Goal: Information Seeking & Learning: Learn about a topic

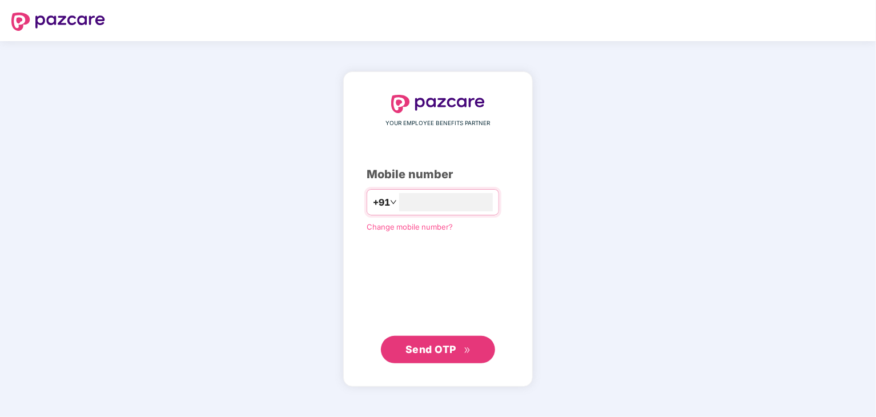
type input "**********"
click at [413, 350] on span "Send OTP" at bounding box center [431, 349] width 51 height 12
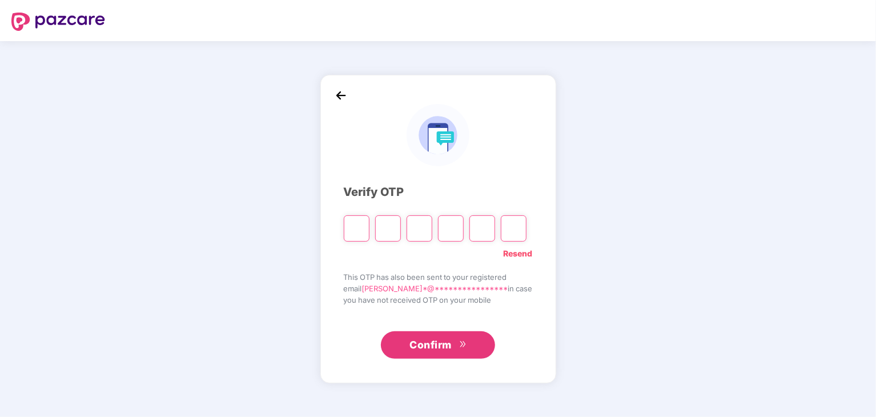
type input "*"
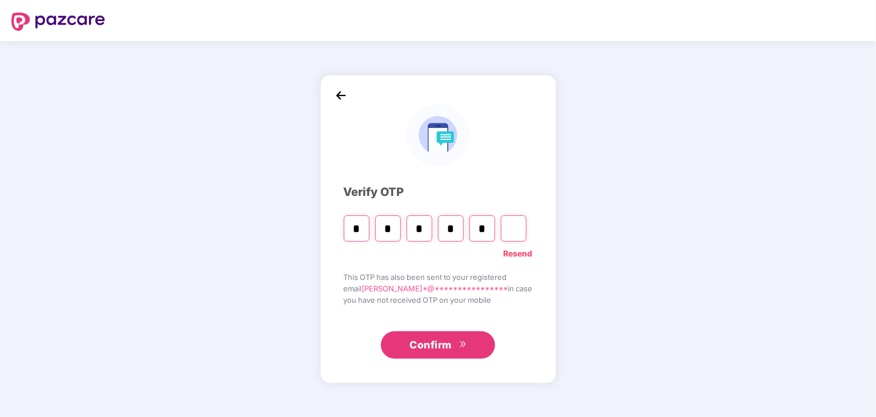
type input "*"
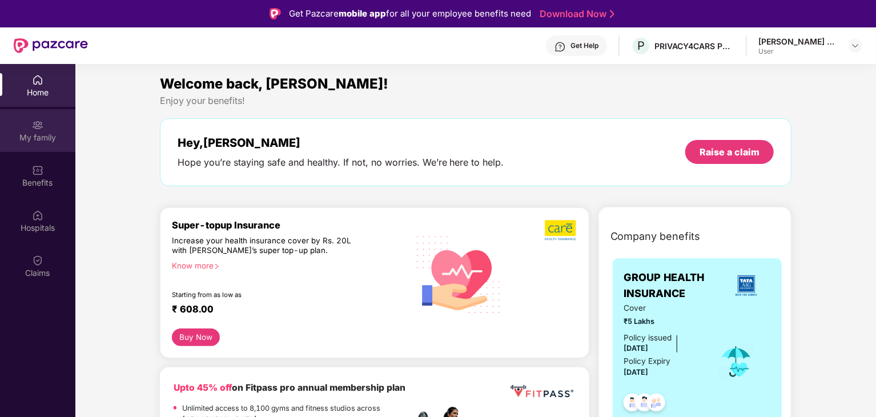
click at [34, 133] on div "My family" at bounding box center [37, 137] width 75 height 11
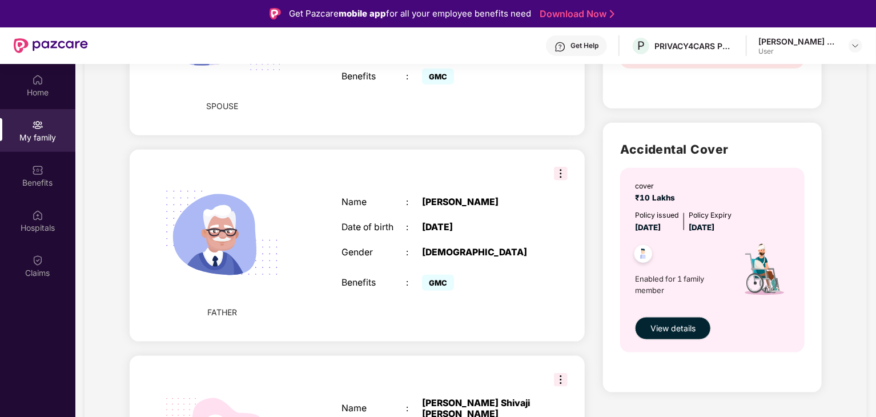
scroll to position [602, 0]
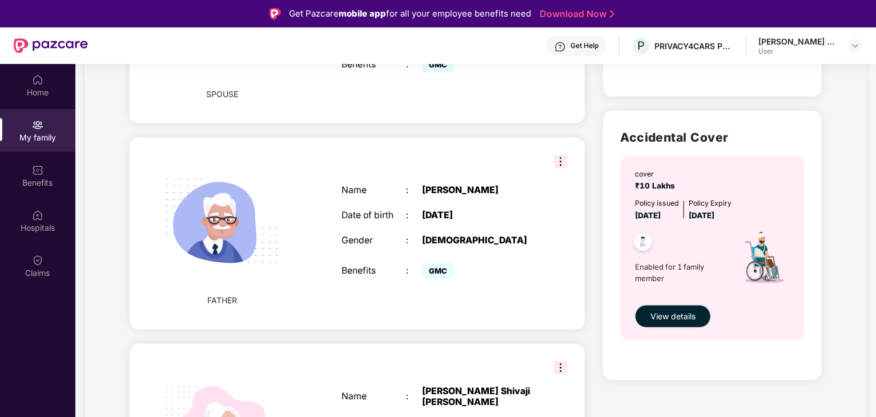
click at [659, 328] on div "cover ₹10 Lakhs Policy issued [DATE] Policy Expiry [DATE] Enabled for 1 family …" at bounding box center [712, 248] width 185 height 185
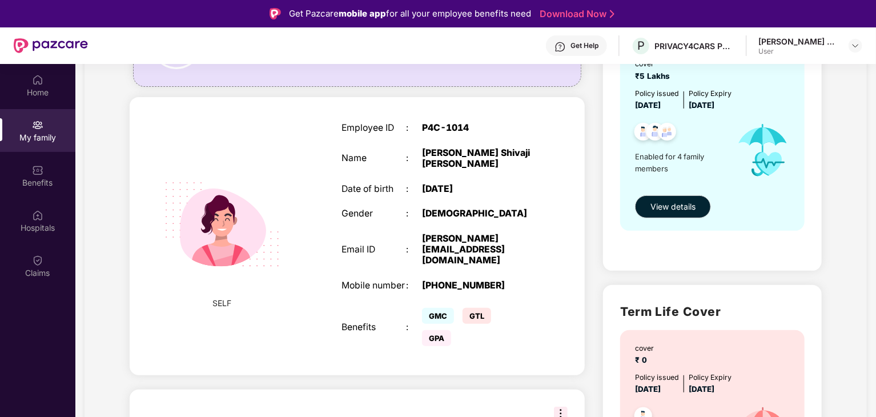
scroll to position [88, 0]
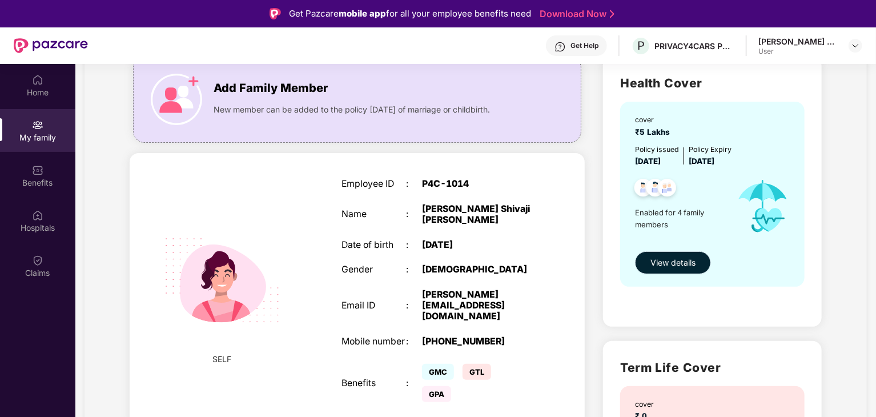
click at [659, 269] on button "View details" at bounding box center [673, 262] width 76 height 23
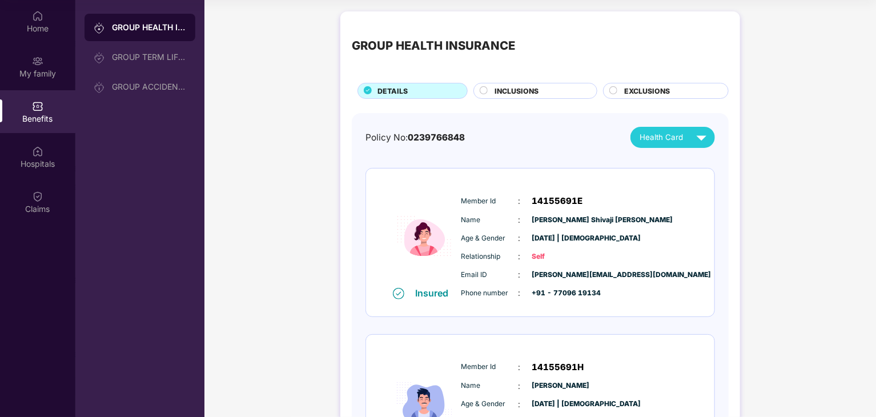
click at [510, 91] on span "INCLUSIONS" at bounding box center [517, 91] width 44 height 11
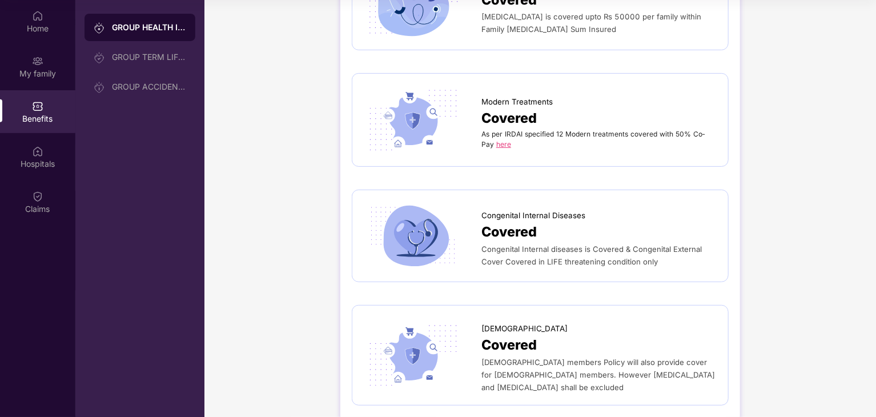
scroll to position [2372, 0]
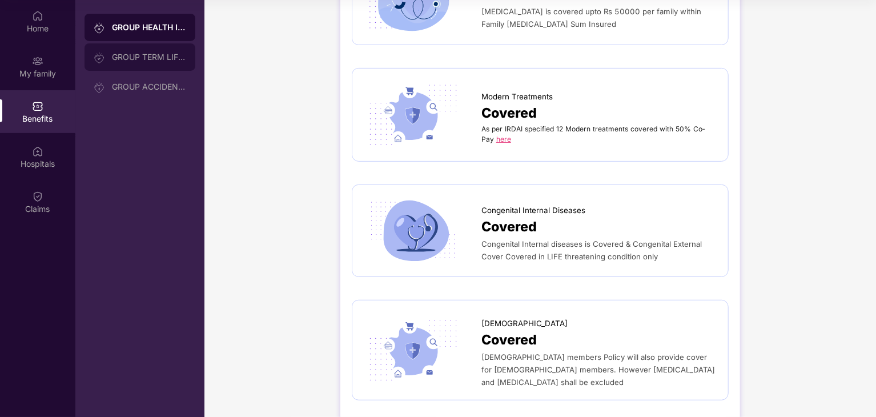
click at [122, 58] on div "GROUP TERM LIFE INSURANCE" at bounding box center [149, 57] width 74 height 9
